Goal: Information Seeking & Learning: Learn about a topic

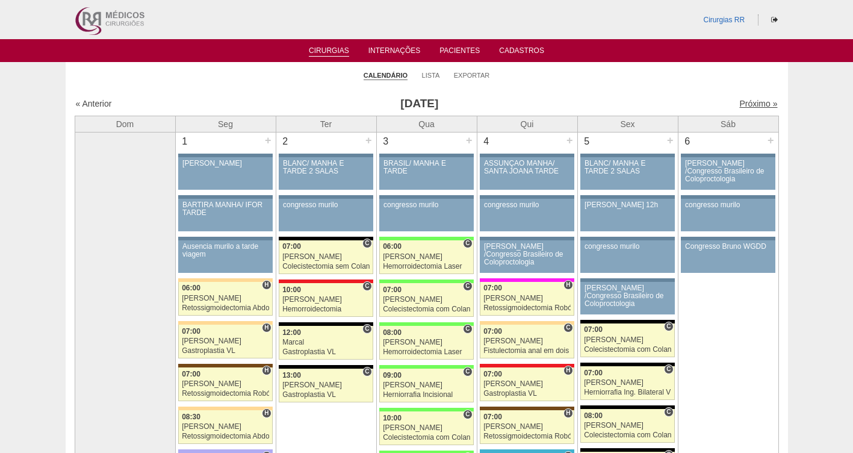
click at [747, 102] on link "Próximo »" at bounding box center [759, 104] width 38 height 10
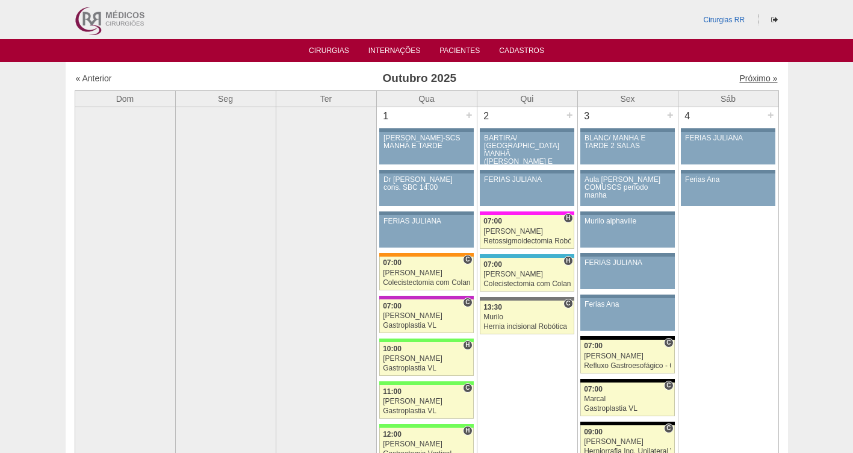
click at [746, 78] on link "Próximo »" at bounding box center [759, 78] width 38 height 10
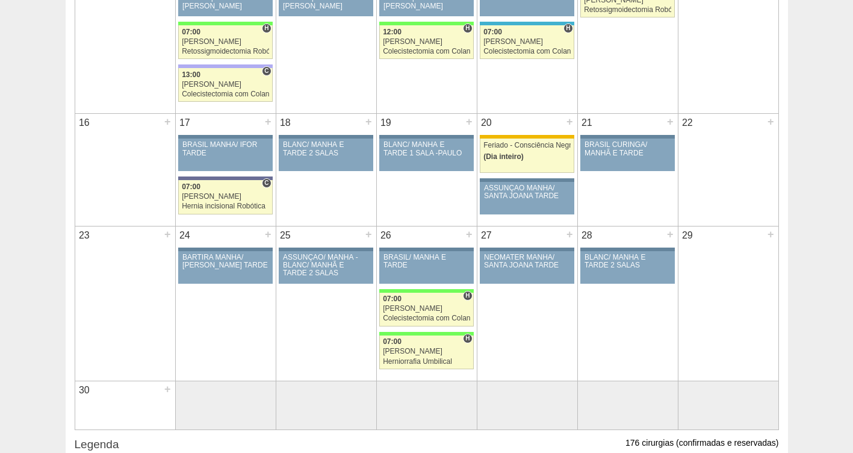
scroll to position [524, 0]
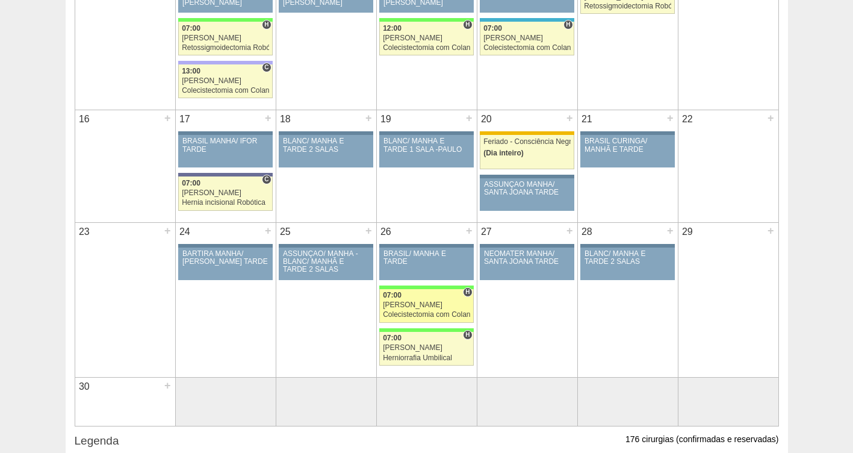
click at [408, 313] on div "Colecistectomia com Colangiografia VL" at bounding box center [426, 315] width 87 height 8
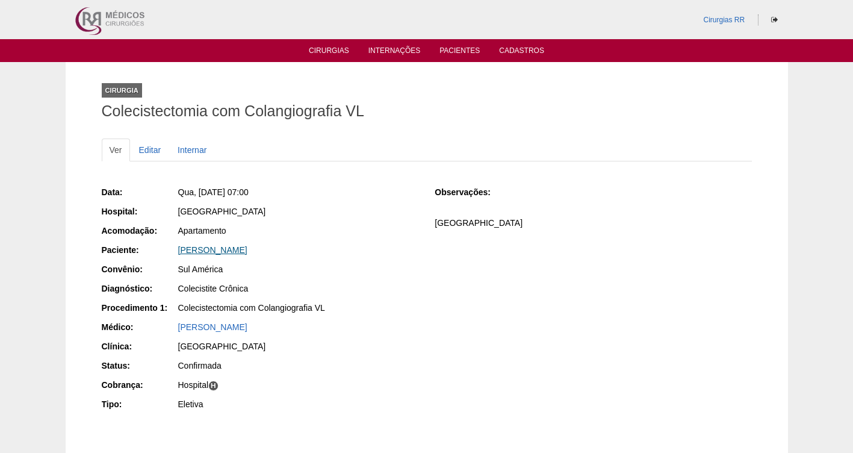
click at [230, 247] on link "[PERSON_NAME]" at bounding box center [212, 250] width 69 height 10
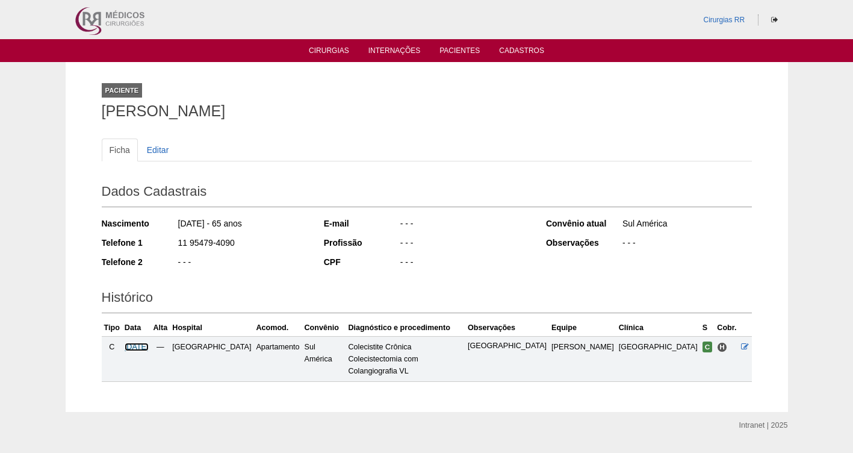
drag, startPoint x: 140, startPoint y: 347, endPoint x: 187, endPoint y: 362, distance: 49.1
click at [140, 347] on span "26/11/2025" at bounding box center [137, 347] width 24 height 8
